Goal: Transaction & Acquisition: Purchase product/service

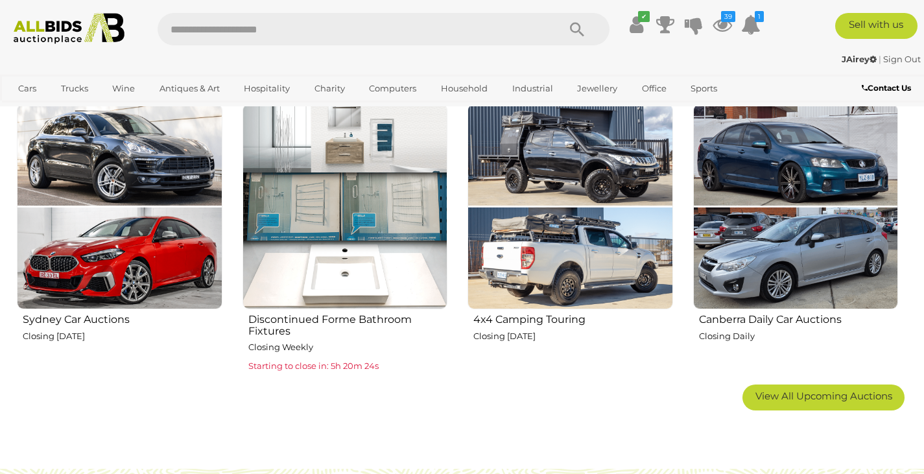
scroll to position [755, 0]
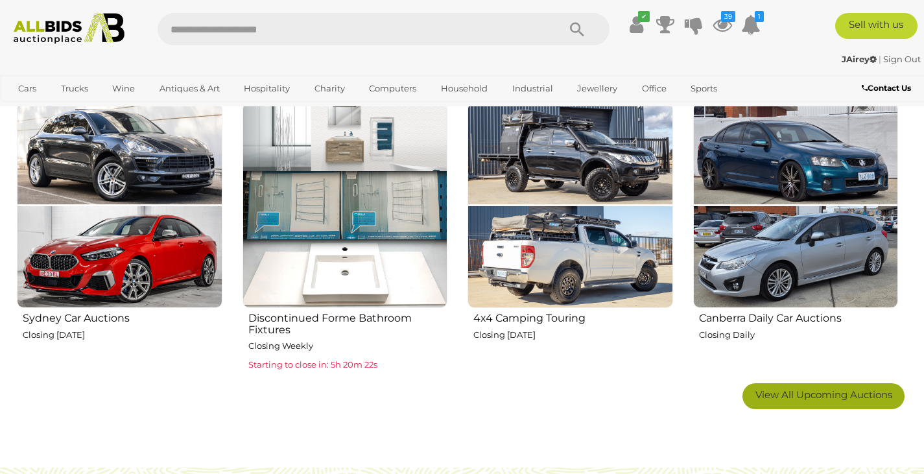
click at [767, 395] on span "View All Upcoming Auctions" at bounding box center [823, 394] width 137 height 12
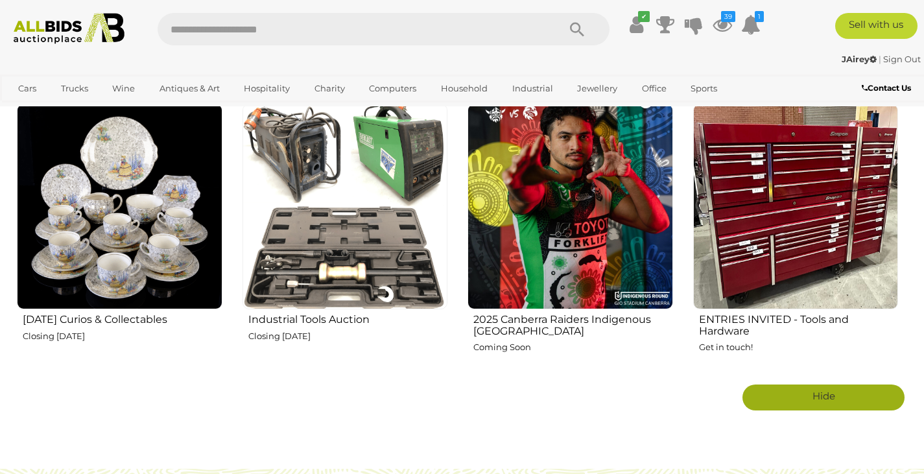
scroll to position [2113, 0]
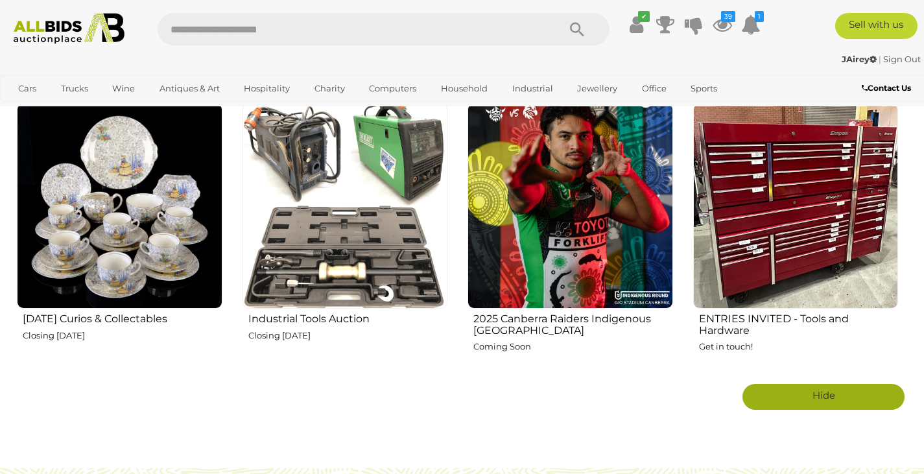
click at [307, 263] on img at bounding box center [346, 206] width 206 height 206
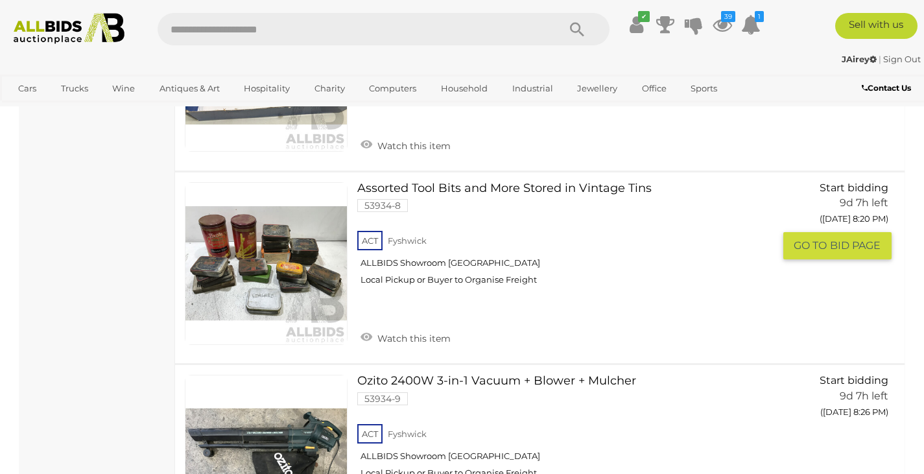
scroll to position [3569, 0]
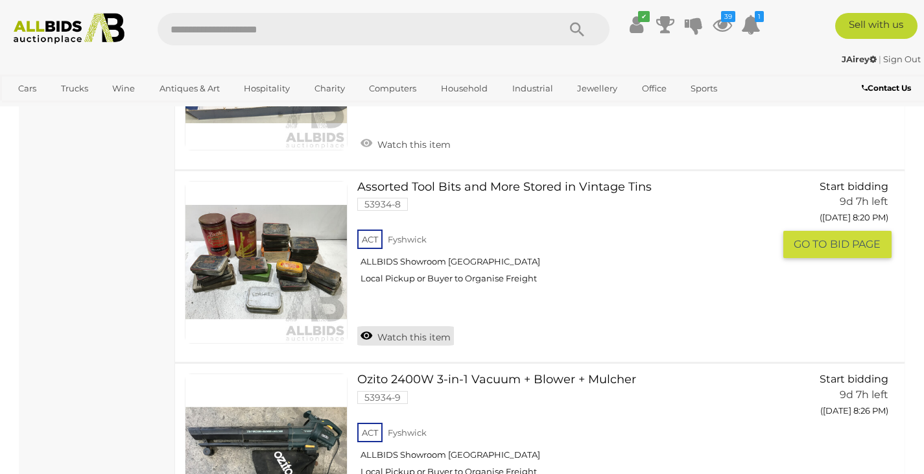
click at [401, 336] on link "Watch this item" at bounding box center [405, 335] width 97 height 19
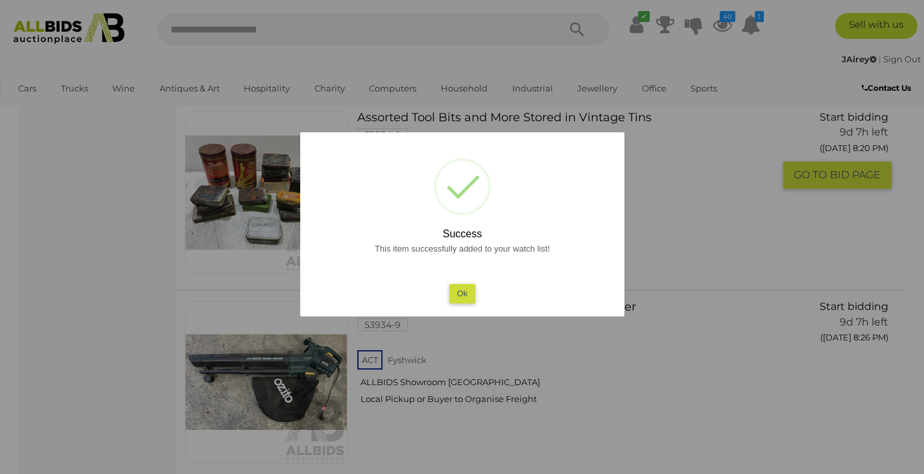
scroll to position [3575, 0]
click at [458, 292] on button "Ok" at bounding box center [462, 293] width 27 height 19
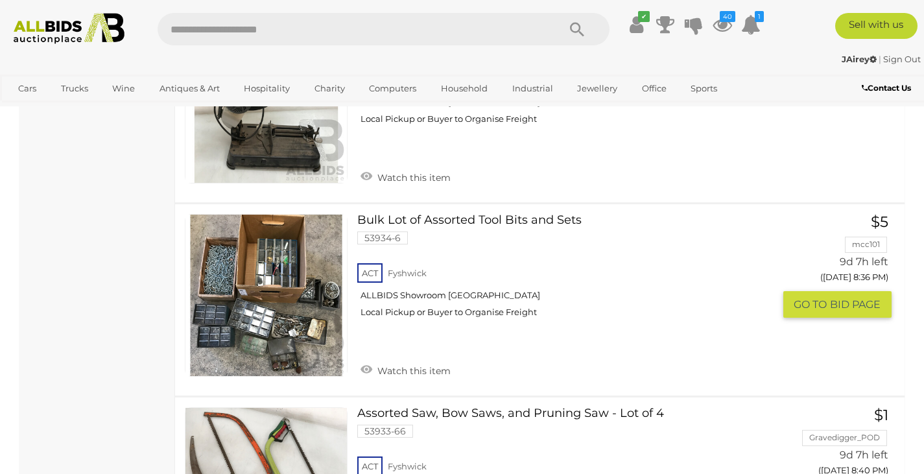
scroll to position [4327, 0]
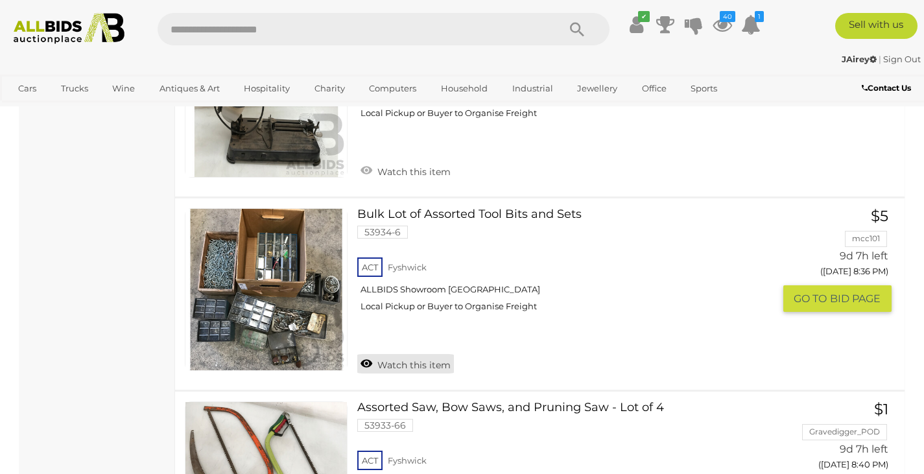
click at [411, 362] on link "Watch this item" at bounding box center [405, 363] width 97 height 19
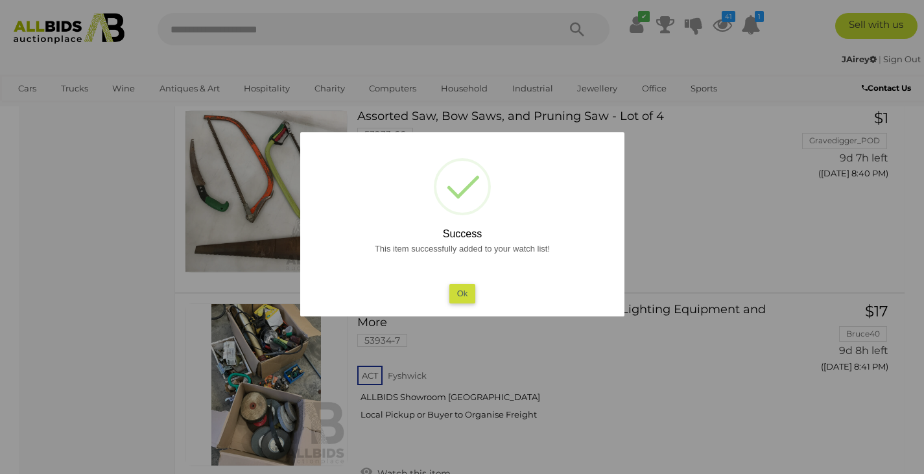
scroll to position [4619, 0]
click at [462, 291] on button "Ok" at bounding box center [462, 293] width 27 height 19
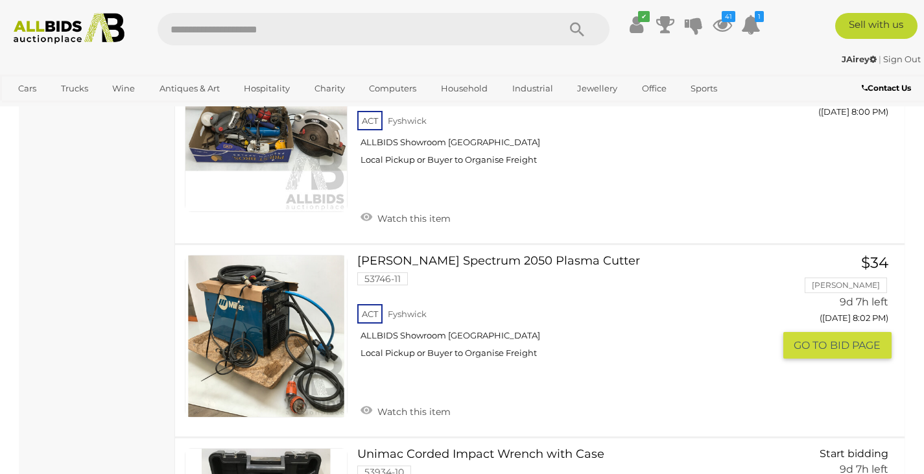
scroll to position [2322, 0]
